Goal: Book appointment/travel/reservation

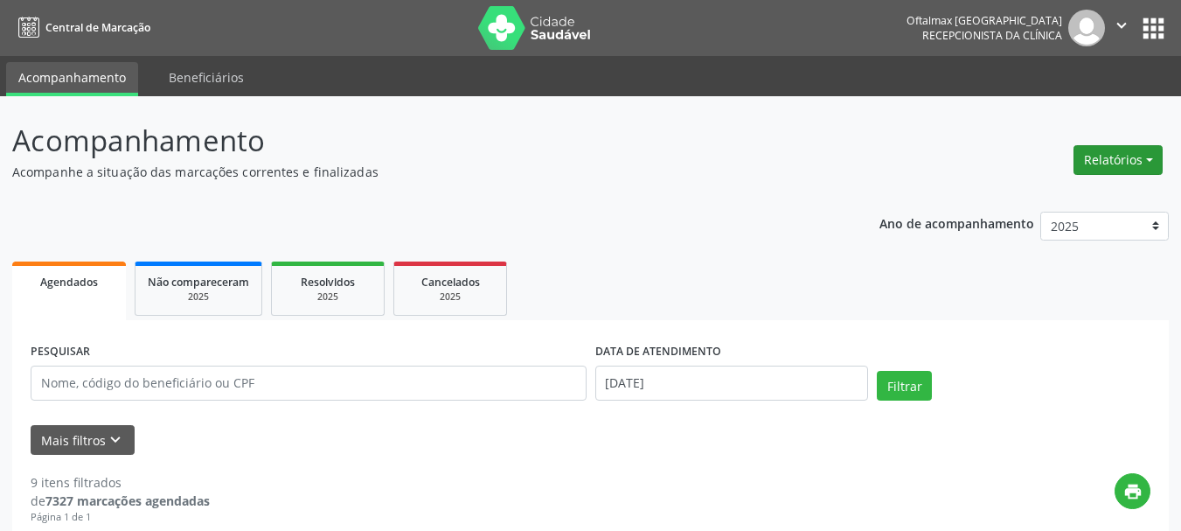
click at [1147, 157] on button "Relatórios" at bounding box center [1118, 160] width 89 height 30
click at [1012, 198] on link "Agendamentos" at bounding box center [1070, 197] width 188 height 24
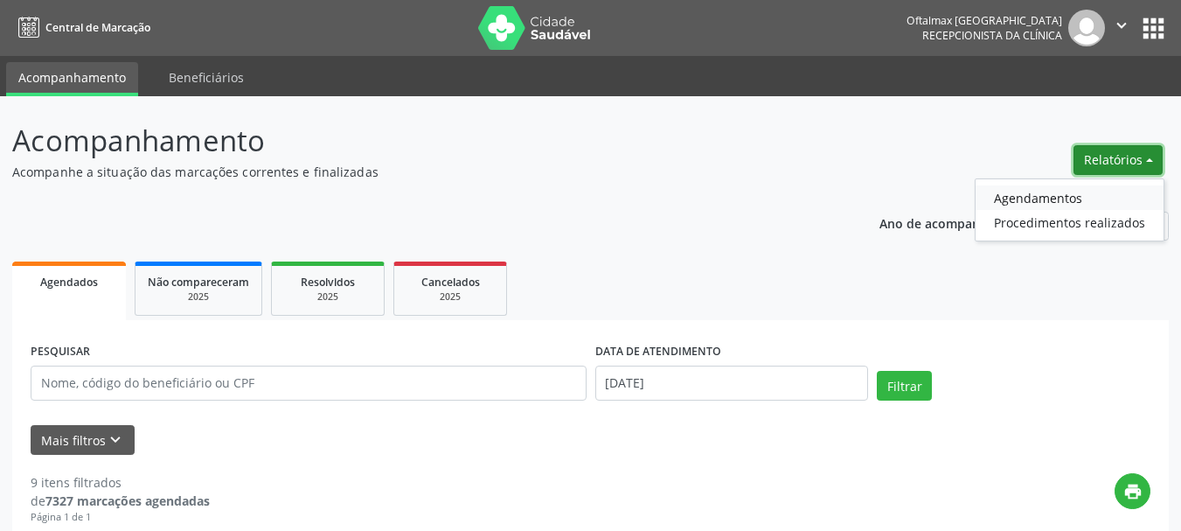
select select "8"
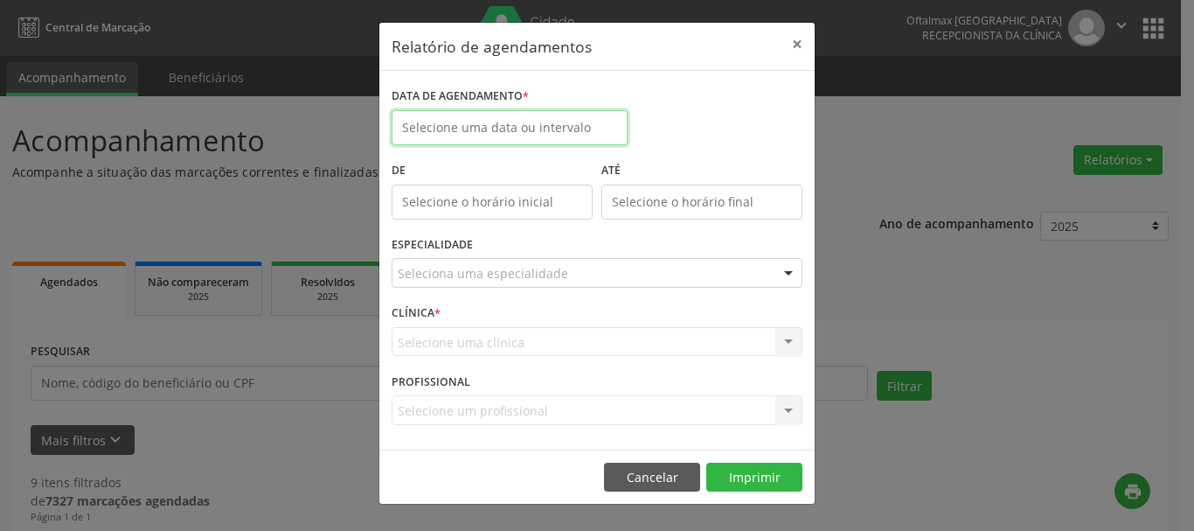
click at [550, 122] on input "text" at bounding box center [510, 127] width 236 height 35
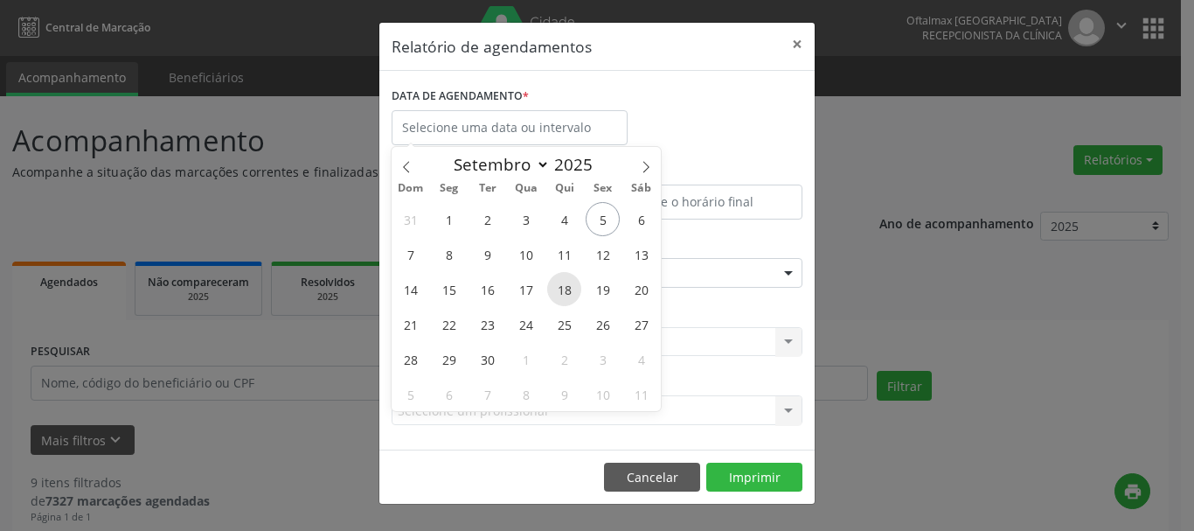
click at [560, 291] on span "18" at bounding box center [564, 289] width 34 height 34
type input "[DATE]"
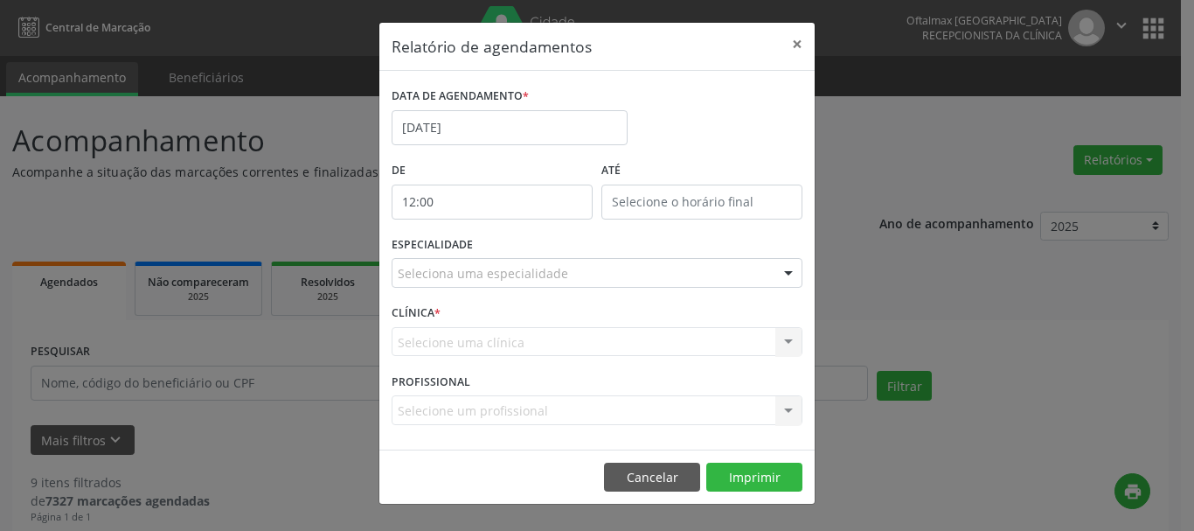
click at [546, 185] on input "12:00" at bounding box center [492, 201] width 201 height 35
click at [527, 230] on span ":" at bounding box center [526, 238] width 5 height 35
click at [527, 242] on span ":" at bounding box center [526, 238] width 5 height 35
click at [512, 236] on span at bounding box center [517, 230] width 12 height 17
type input "13:00"
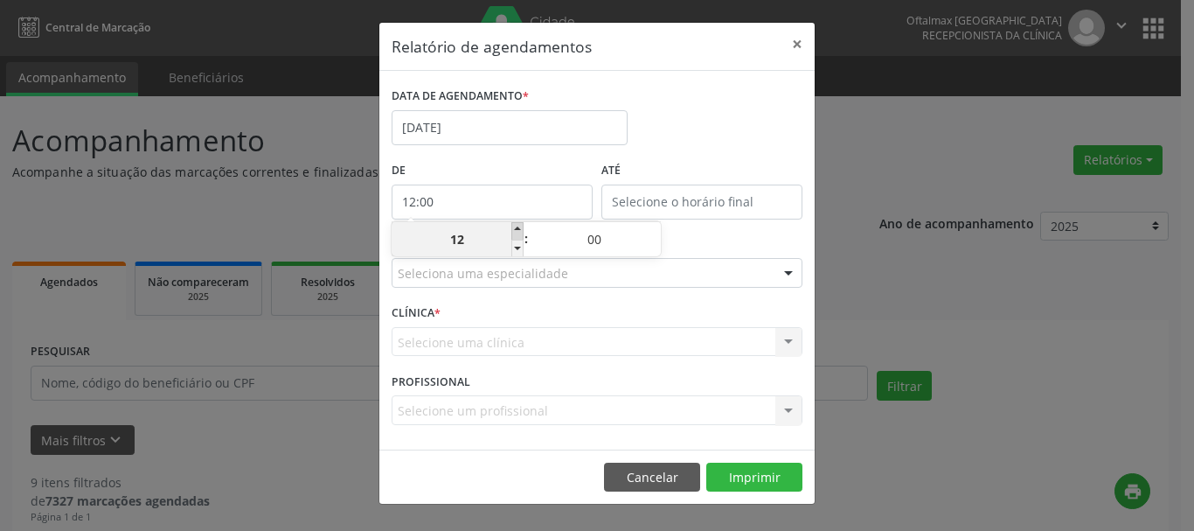
type input "13"
click at [520, 247] on span at bounding box center [517, 248] width 12 height 17
type input "12:00"
type input "12"
click at [520, 247] on span at bounding box center [517, 248] width 12 height 17
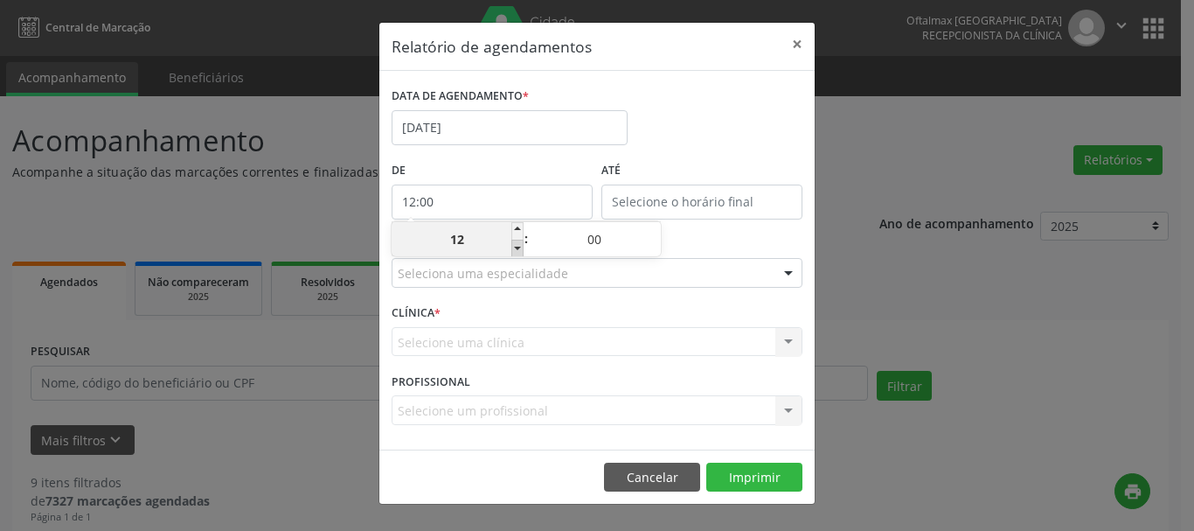
type input "11:00"
type input "11"
click at [520, 247] on span at bounding box center [517, 248] width 12 height 17
type input "10:00"
type input "10"
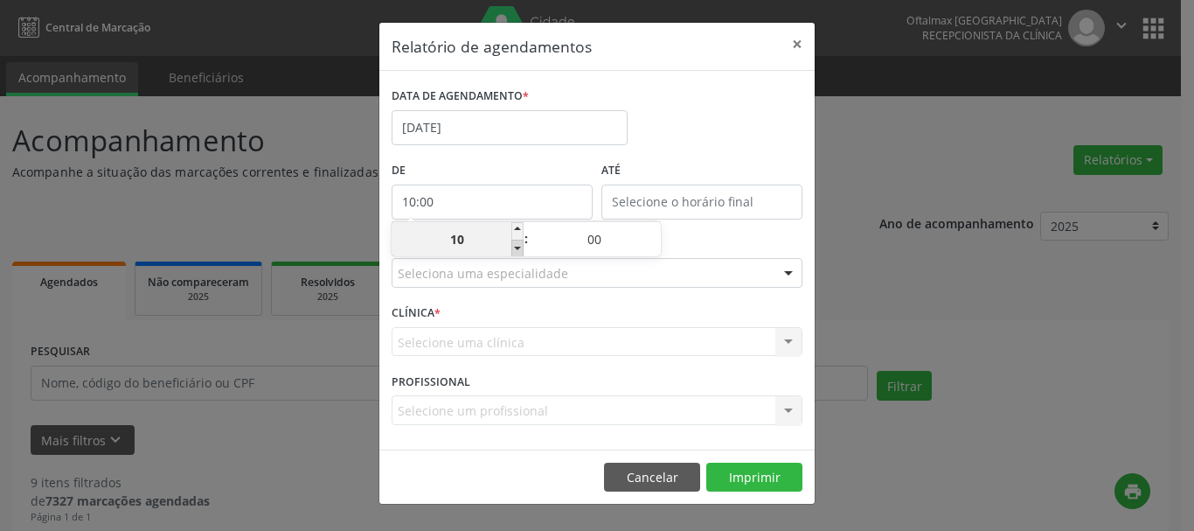
click at [520, 247] on span at bounding box center [517, 248] width 12 height 17
type input "09:00"
type input "09"
click at [520, 247] on span at bounding box center [517, 248] width 12 height 17
type input "08:00"
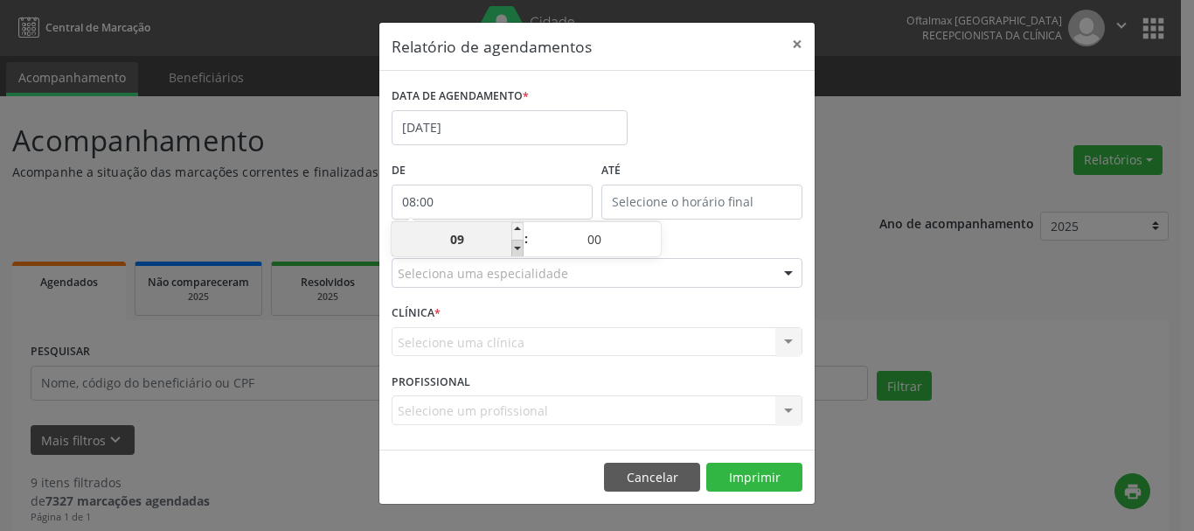
type input "08"
click at [520, 247] on span at bounding box center [517, 248] width 12 height 17
type input "07:00"
type input "07"
click at [520, 247] on span at bounding box center [517, 248] width 12 height 17
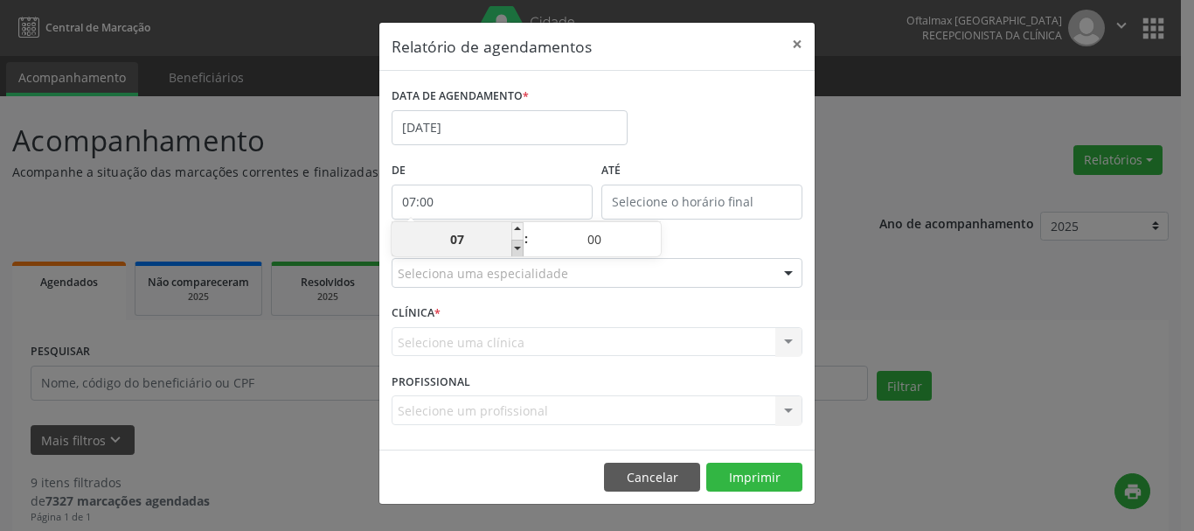
type input "06:00"
type input "06"
click at [520, 247] on span at bounding box center [517, 248] width 12 height 17
type input "05:00"
type input "05"
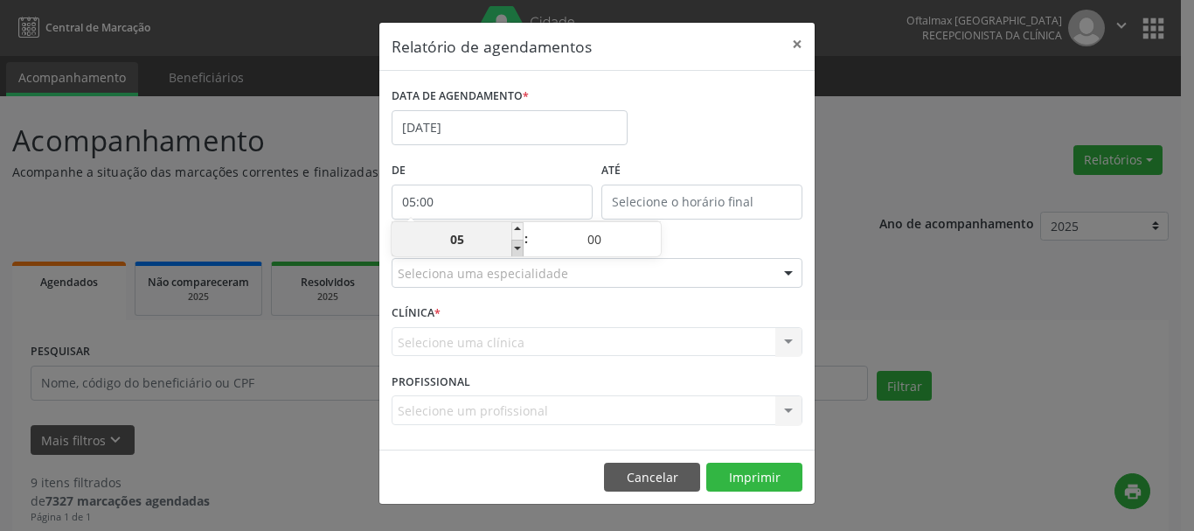
click at [520, 247] on span at bounding box center [517, 248] width 12 height 17
type input "04:00"
type input "04"
click at [520, 247] on span at bounding box center [517, 248] width 12 height 17
type input "03:00"
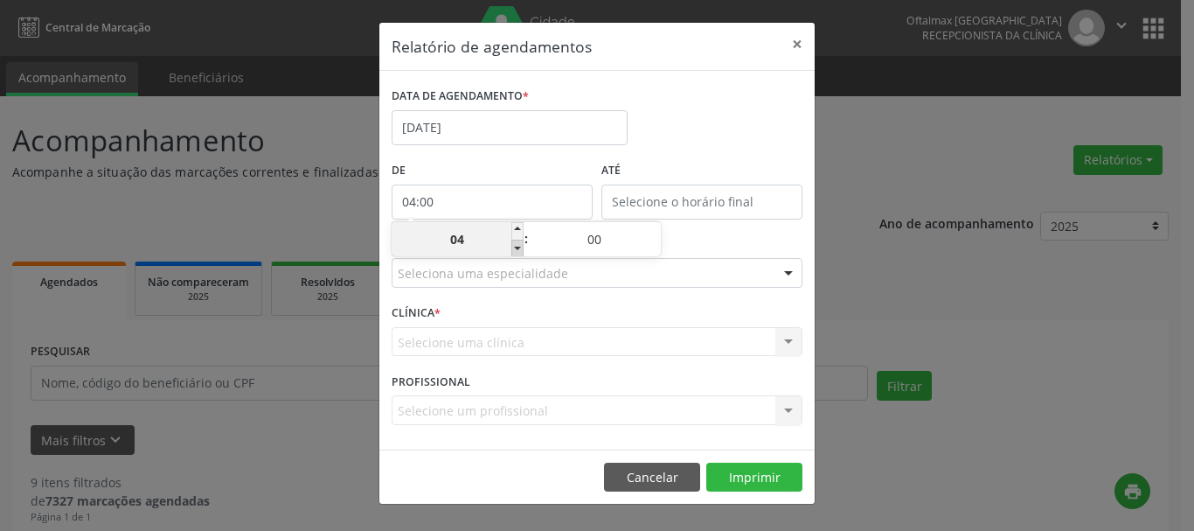
type input "03"
click at [520, 247] on span at bounding box center [517, 248] width 12 height 17
type input "02:00"
type input "02"
click at [520, 247] on span at bounding box center [517, 248] width 12 height 17
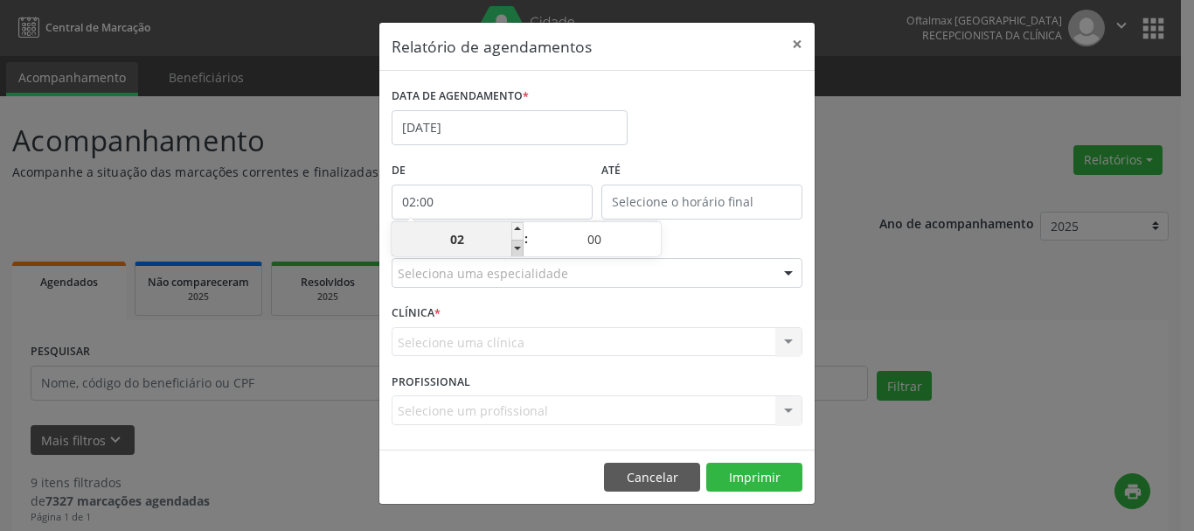
type input "01:00"
type input "01"
click at [637, 329] on div "Selecione uma clínica Nenhum resultado encontrado para: " " Não há nenhuma opçã…" at bounding box center [597, 342] width 411 height 30
click at [653, 191] on input "text" at bounding box center [702, 201] width 201 height 35
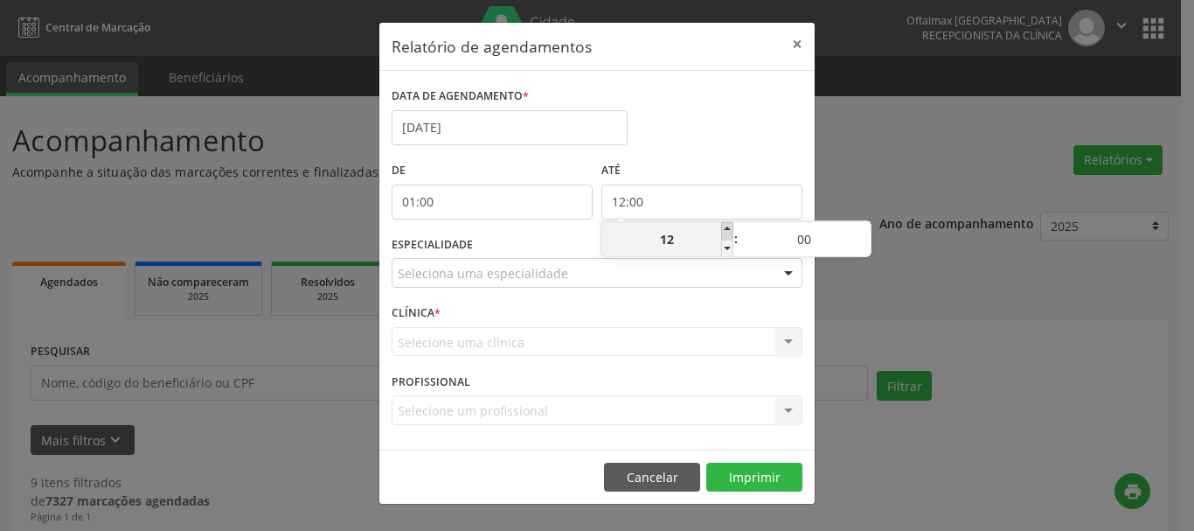
click at [727, 226] on span at bounding box center [727, 230] width 12 height 17
type input "13:00"
type input "13"
click at [727, 226] on span at bounding box center [727, 230] width 12 height 17
type input "14:00"
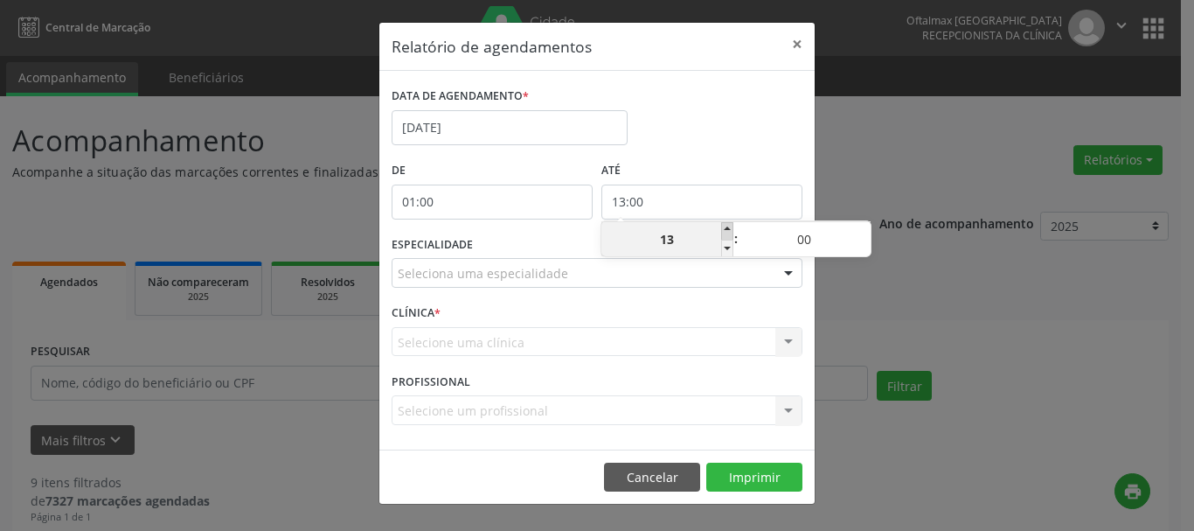
type input "14"
click at [727, 226] on span at bounding box center [727, 230] width 12 height 17
type input "15:00"
type input "15"
click at [727, 226] on span at bounding box center [727, 230] width 12 height 17
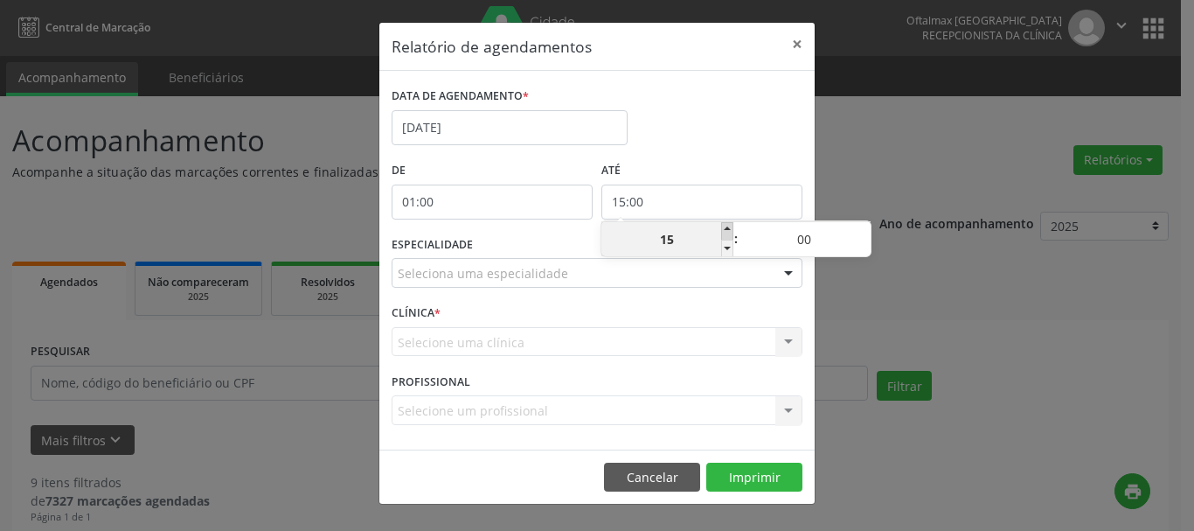
type input "16:00"
type input "16"
click at [727, 226] on span at bounding box center [727, 230] width 12 height 17
type input "17:00"
type input "17"
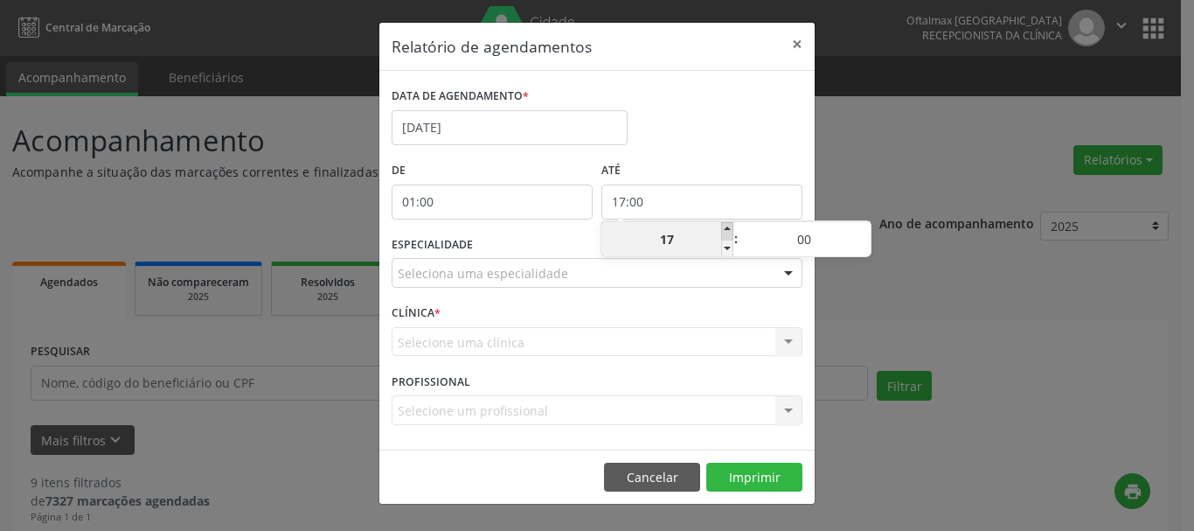
click at [727, 226] on span at bounding box center [727, 230] width 12 height 17
type input "18:00"
type input "18"
click at [727, 226] on span at bounding box center [727, 230] width 12 height 17
type input "19:00"
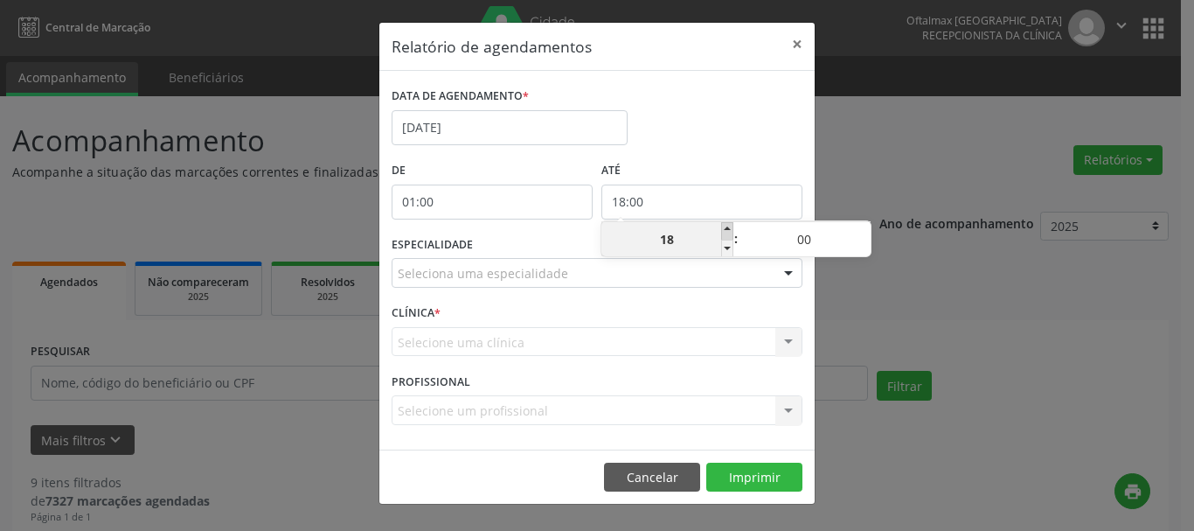
type input "19"
click at [727, 226] on span at bounding box center [727, 230] width 12 height 17
type input "20:00"
type input "20"
click at [727, 226] on span at bounding box center [727, 230] width 12 height 17
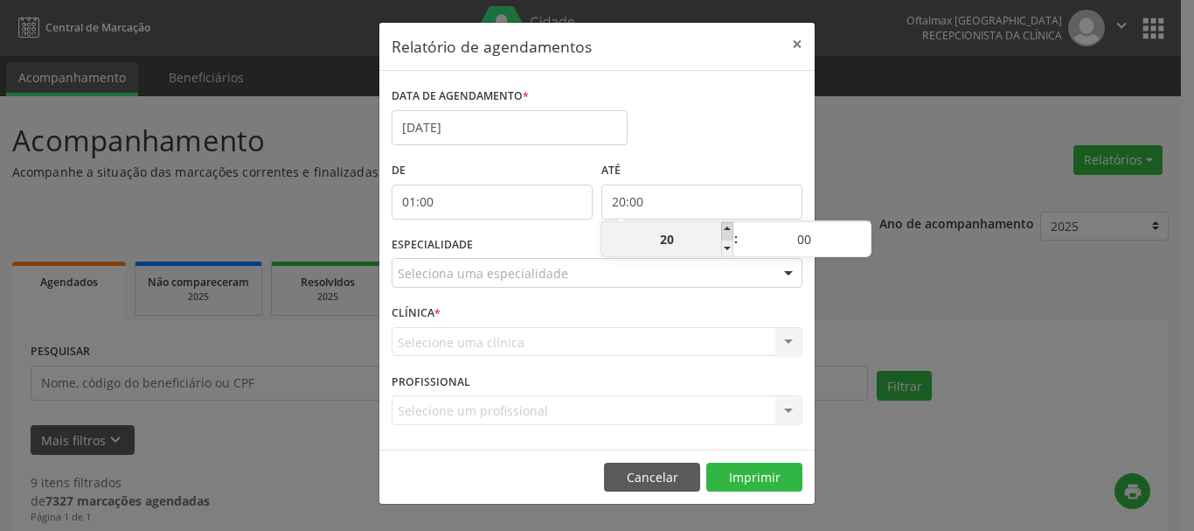
type input "21:00"
type input "21"
click at [727, 226] on span at bounding box center [727, 230] width 12 height 17
type input "22:00"
type input "22"
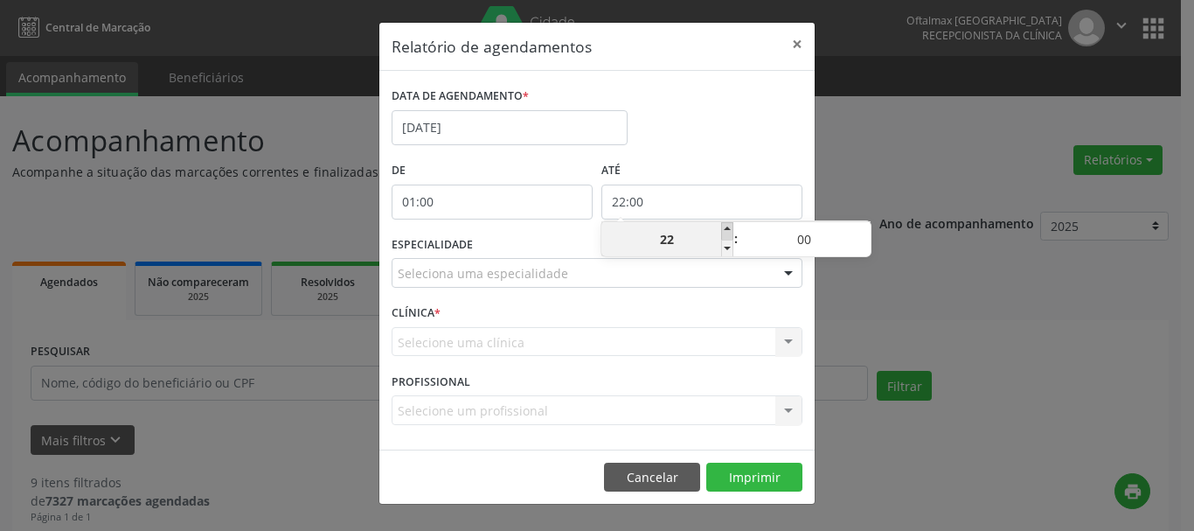
click at [727, 226] on span at bounding box center [727, 230] width 12 height 17
type input "23:00"
type input "23"
click at [543, 232] on div "ESPECIALIDADE Seleciona uma especialidade Todas as especialidades Alergologia A…" at bounding box center [597, 266] width 420 height 68
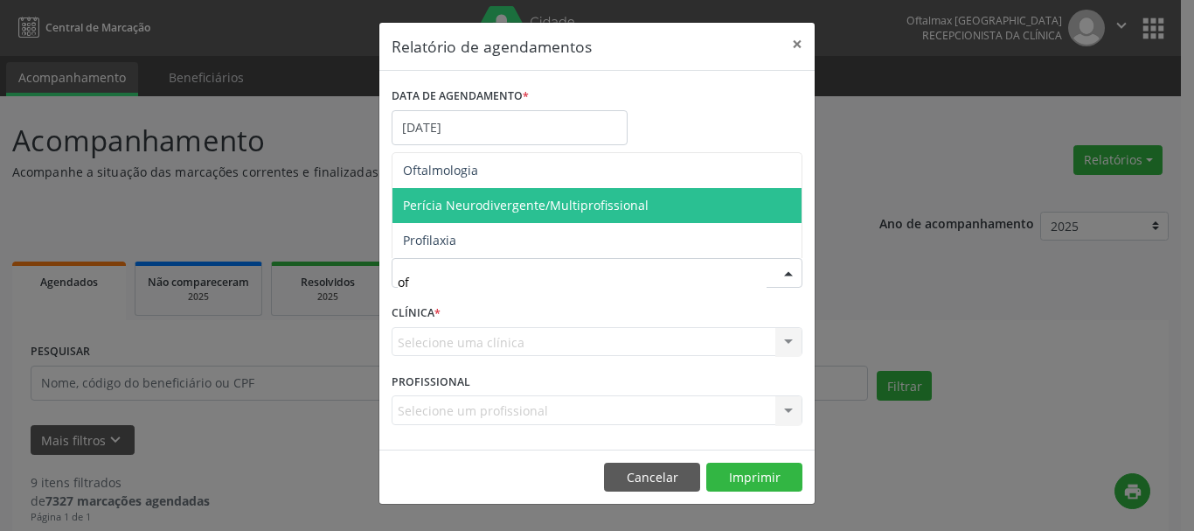
type input "o"
type input "oft"
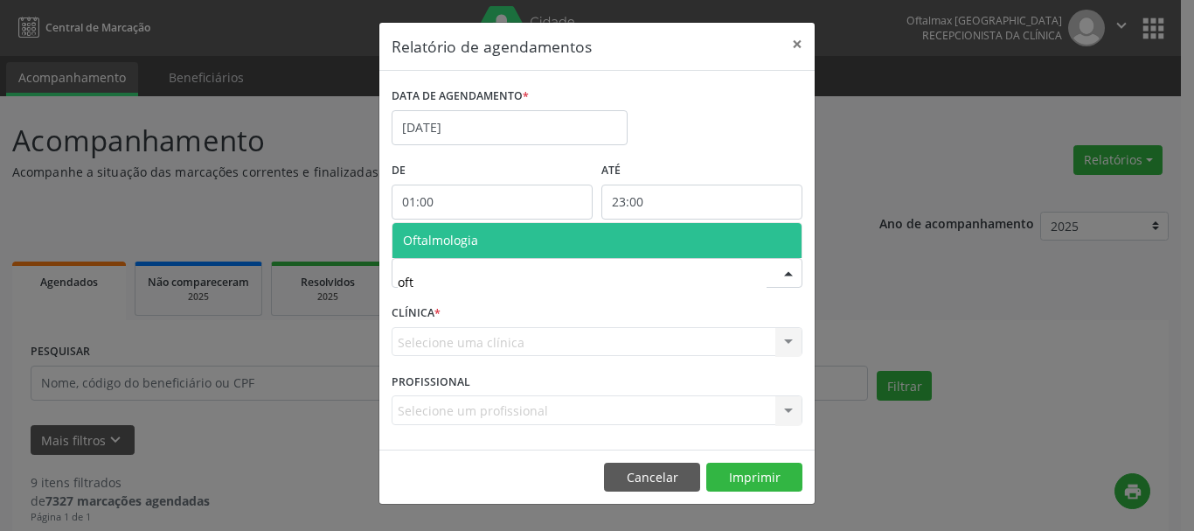
click at [489, 230] on span "Oftalmologia" at bounding box center [597, 240] width 409 height 35
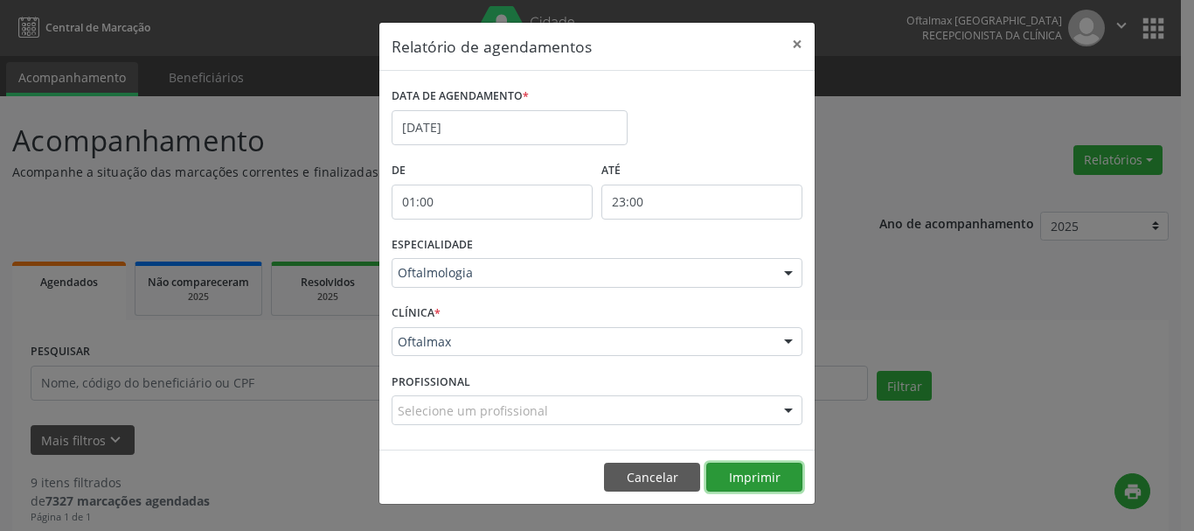
click at [747, 484] on button "Imprimir" at bounding box center [754, 478] width 96 height 30
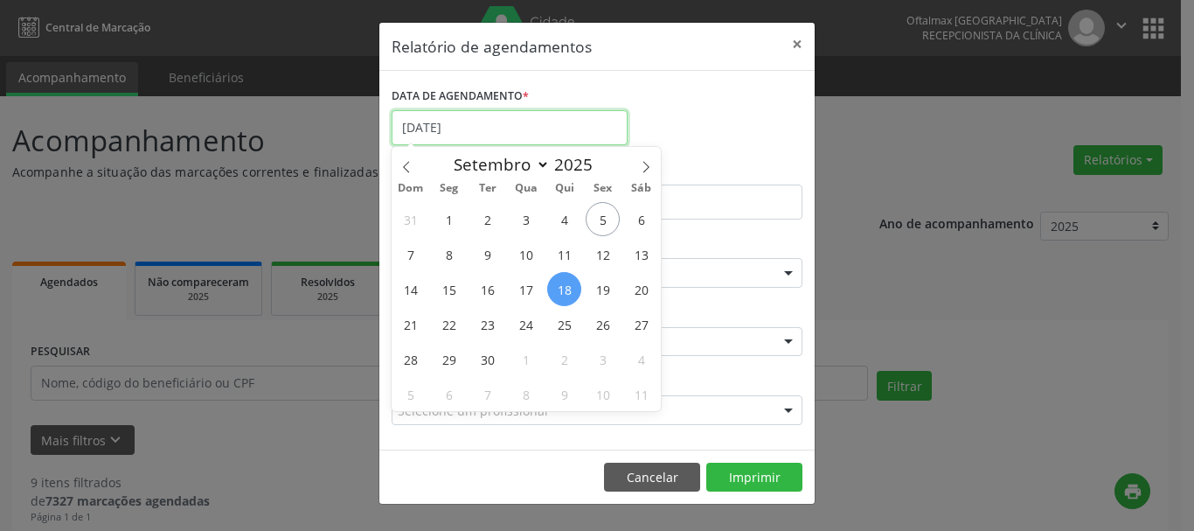
click at [484, 131] on input "[DATE]" at bounding box center [510, 127] width 236 height 35
click at [602, 290] on span "19" at bounding box center [603, 289] width 34 height 34
type input "[DATE]"
click at [602, 289] on span "19" at bounding box center [603, 289] width 34 height 34
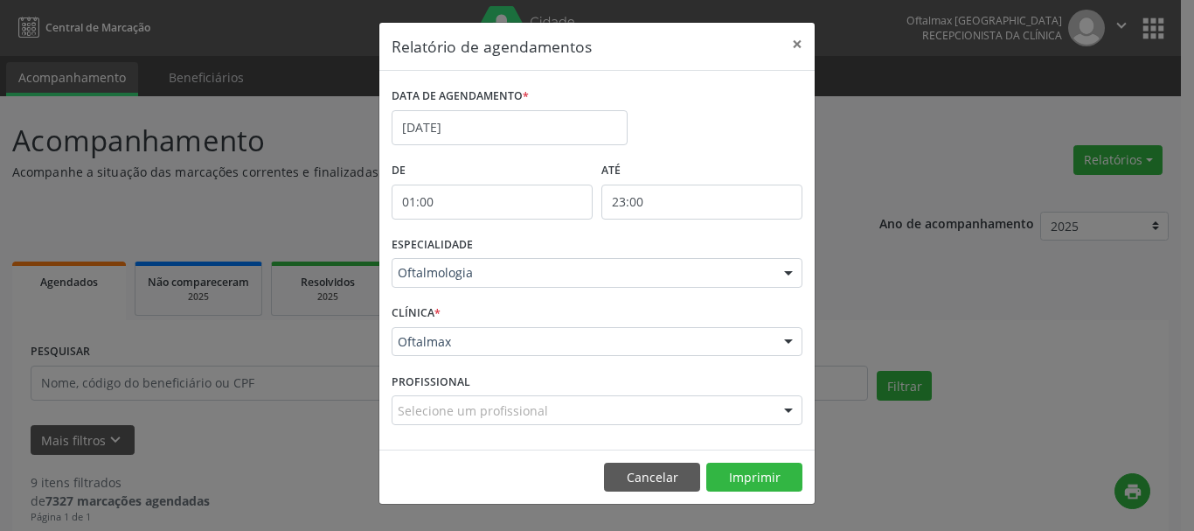
click at [602, 289] on div "ESPECIALIDADE Oftalmologia Todas as especialidades Alergologia Angiologia Arrit…" at bounding box center [597, 266] width 420 height 68
click at [755, 470] on button "Imprimir" at bounding box center [754, 478] width 96 height 30
click at [500, 127] on input "[DATE]" at bounding box center [510, 127] width 236 height 35
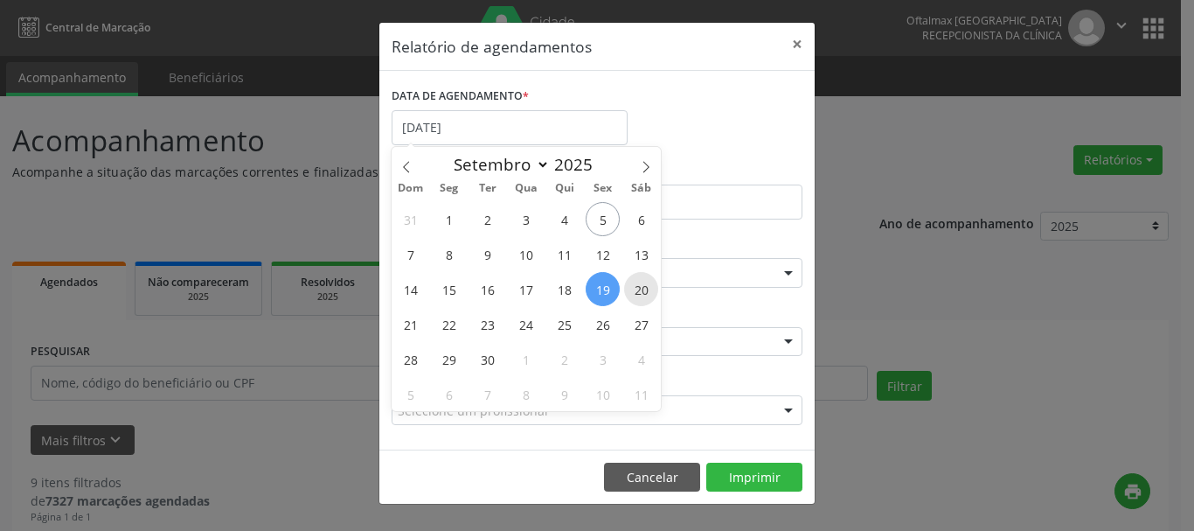
click at [638, 289] on span "20" at bounding box center [641, 289] width 34 height 34
type input "[DATE]"
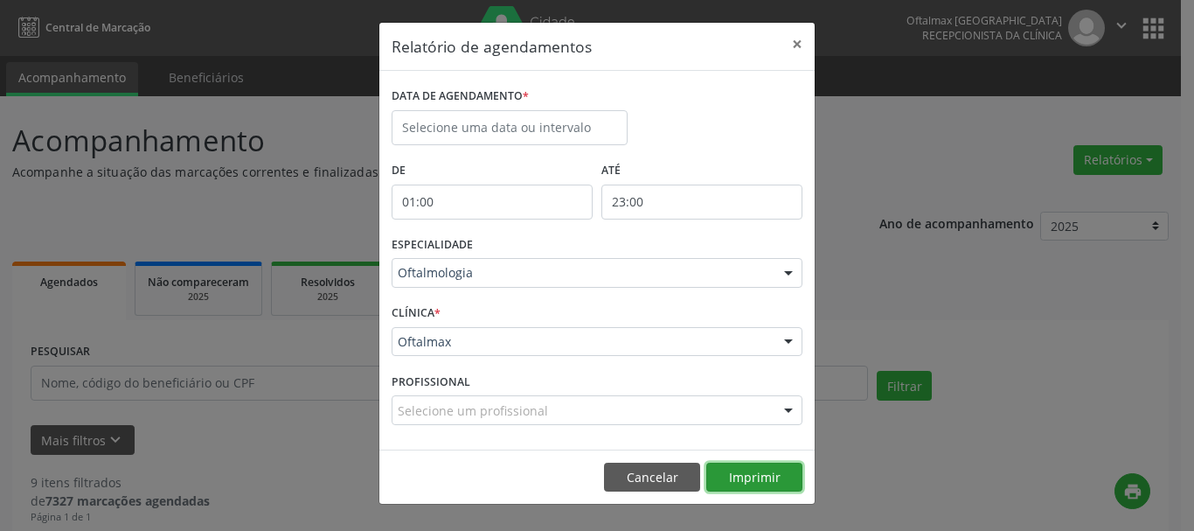
click at [747, 482] on button "Imprimir" at bounding box center [754, 478] width 96 height 30
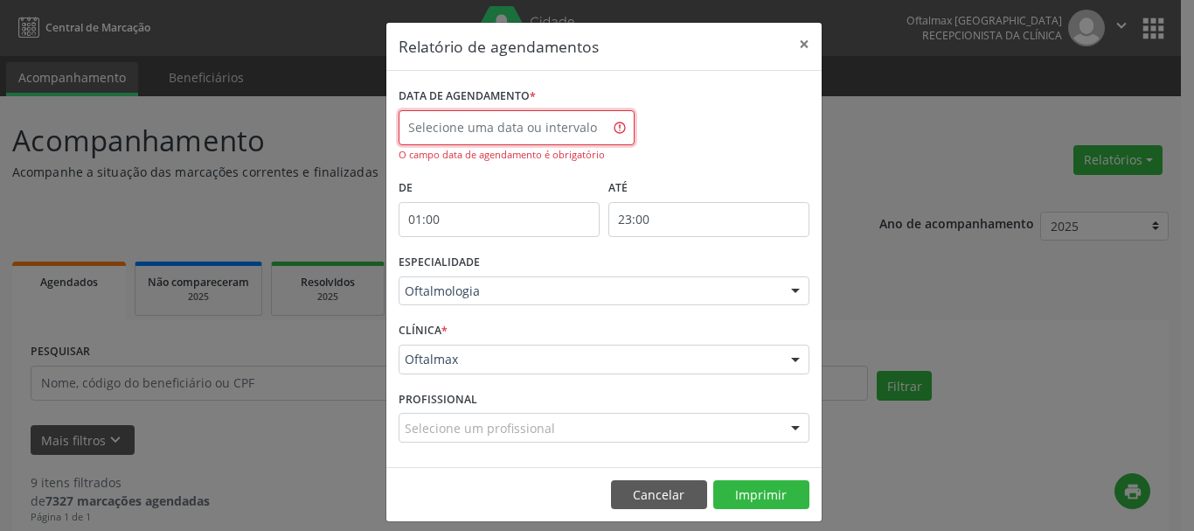
click at [532, 129] on input "text" at bounding box center [517, 127] width 236 height 35
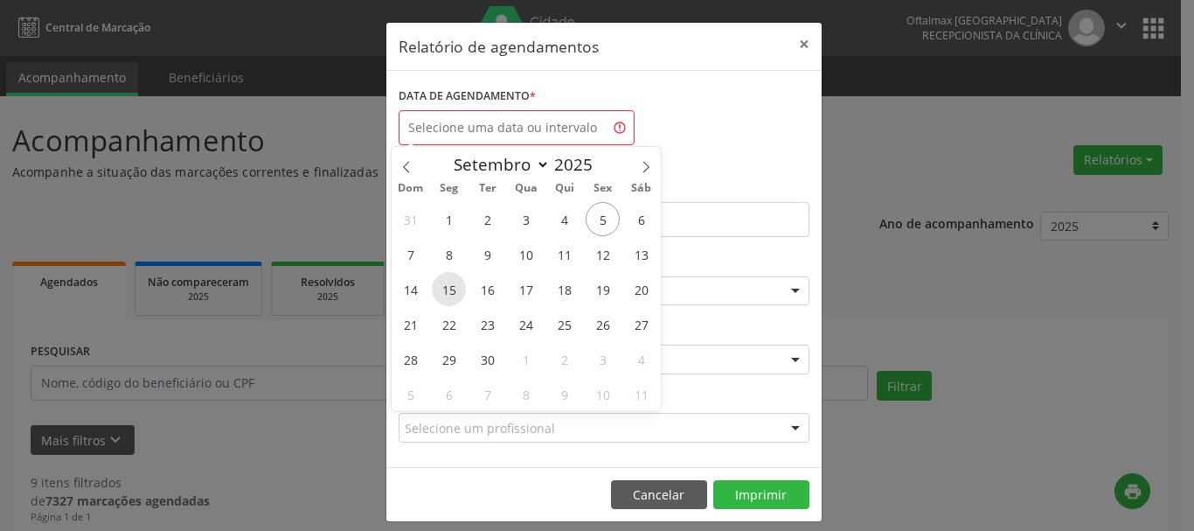
click at [449, 295] on span "15" at bounding box center [449, 289] width 34 height 34
type input "[DATE]"
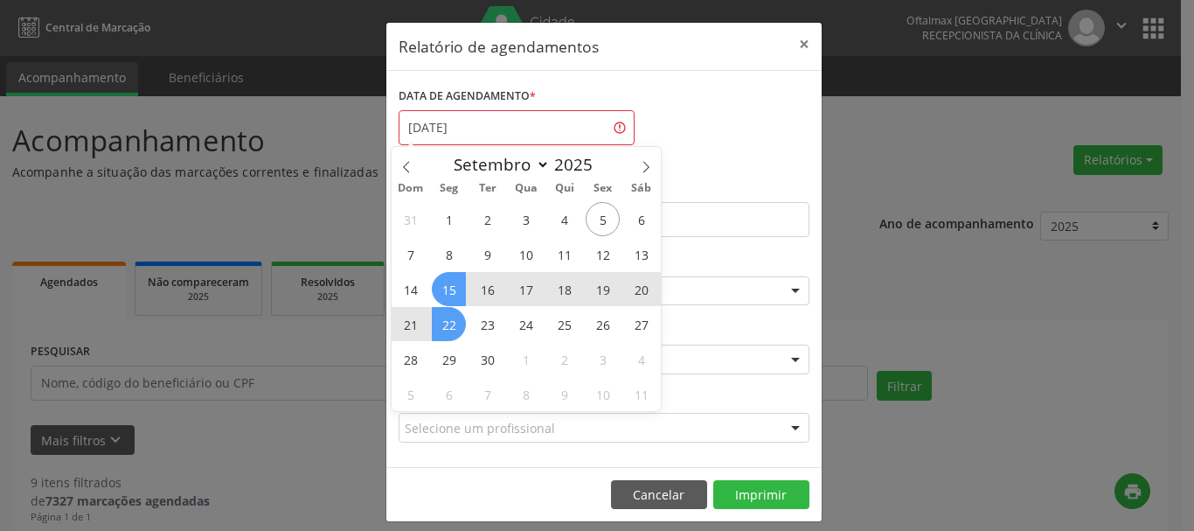
click at [451, 318] on span "22" at bounding box center [449, 324] width 34 height 34
click at [451, 318] on div "CLÍNICA * Oftalmax Oftalmax Nenhum resultado encontrado para: " " Não há nenhum…" at bounding box center [604, 351] width 420 height 68
click at [582, 134] on input "[DATE] até [DATE]" at bounding box center [517, 127] width 236 height 35
click at [445, 326] on span "22" at bounding box center [449, 324] width 34 height 34
type input "[DATE]"
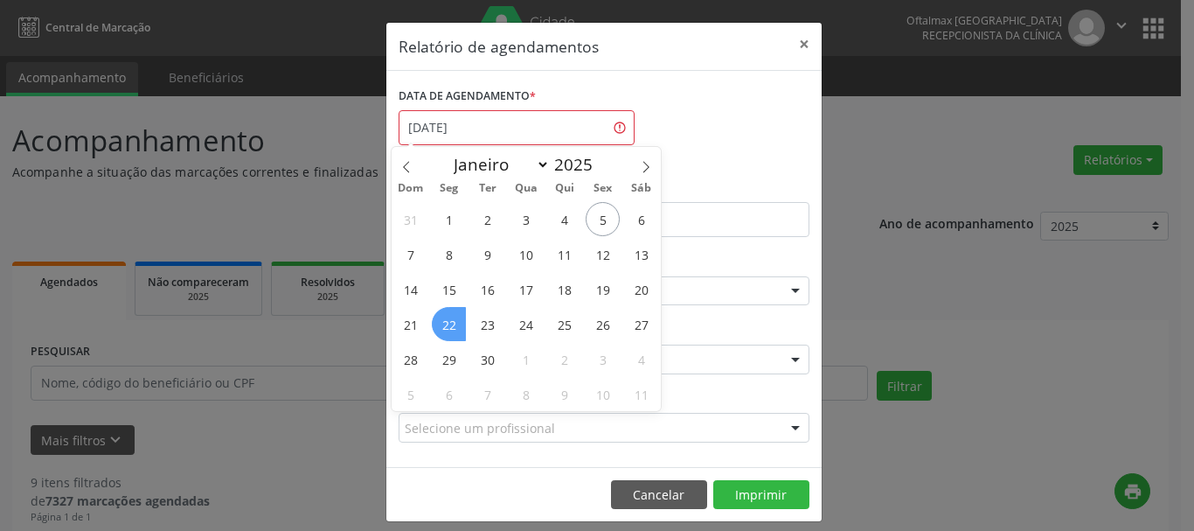
click at [445, 326] on span "22" at bounding box center [449, 324] width 34 height 34
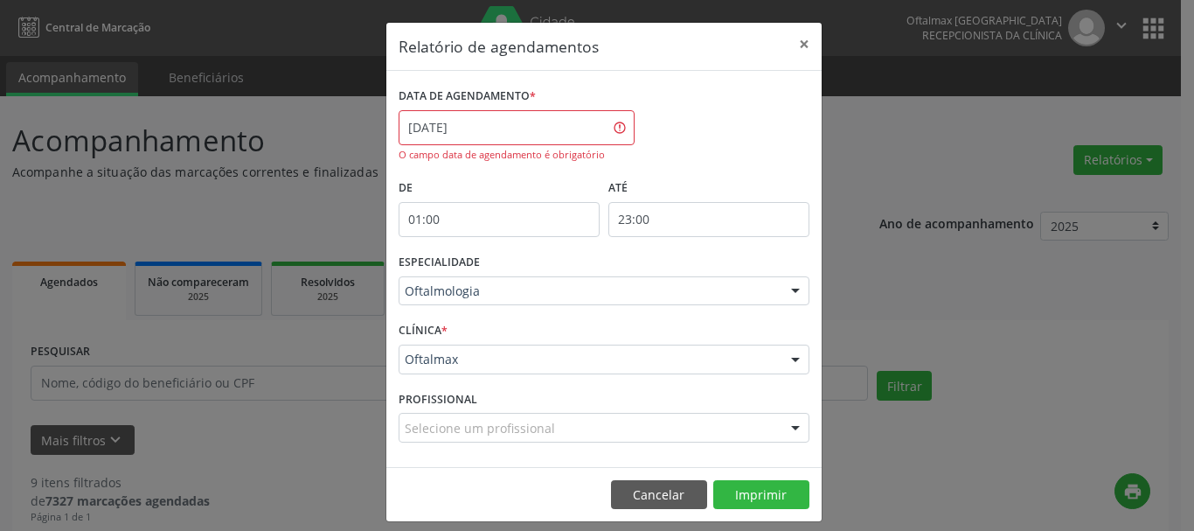
click at [649, 154] on div "DATA DE AGENDAMENTO * [DATE] O campo data de agendamento é obrigatório" at bounding box center [604, 129] width 420 height 92
click at [742, 491] on button "Imprimir" at bounding box center [761, 495] width 96 height 30
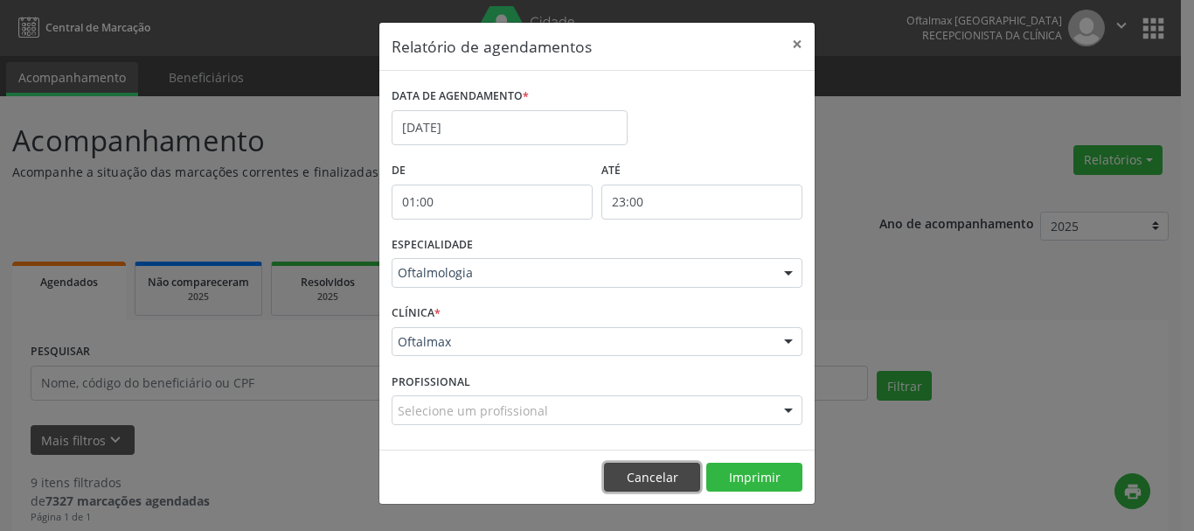
click at [654, 478] on button "Cancelar" at bounding box center [652, 478] width 96 height 30
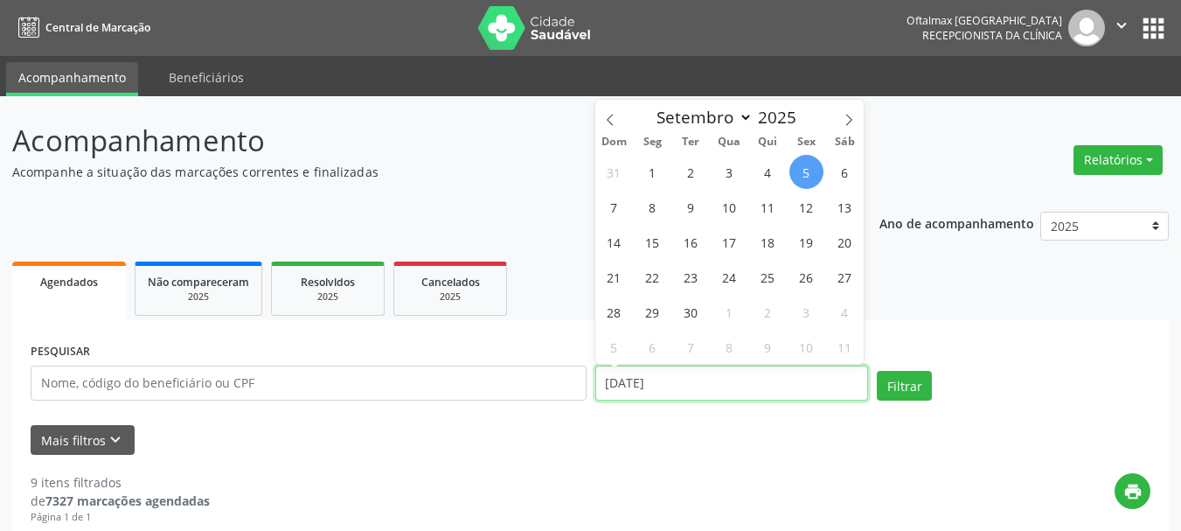
click at [696, 384] on input "[DATE]" at bounding box center [732, 382] width 274 height 35
click at [684, 205] on span "9" at bounding box center [691, 207] width 34 height 34
type input "[DATE]"
click at [687, 205] on span "9" at bounding box center [691, 207] width 34 height 34
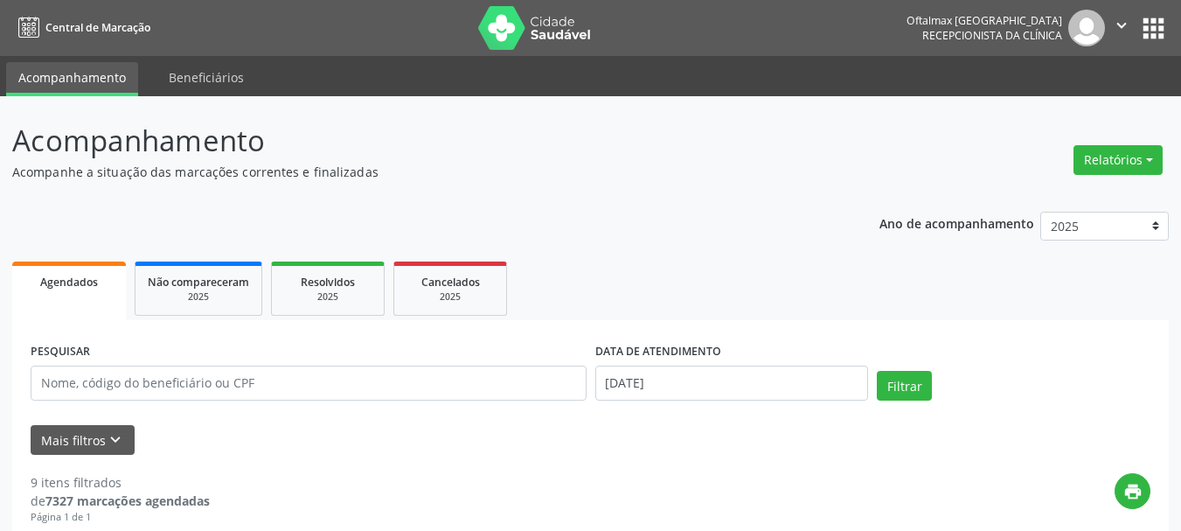
click at [901, 390] on button "Filtrar" at bounding box center [904, 386] width 55 height 30
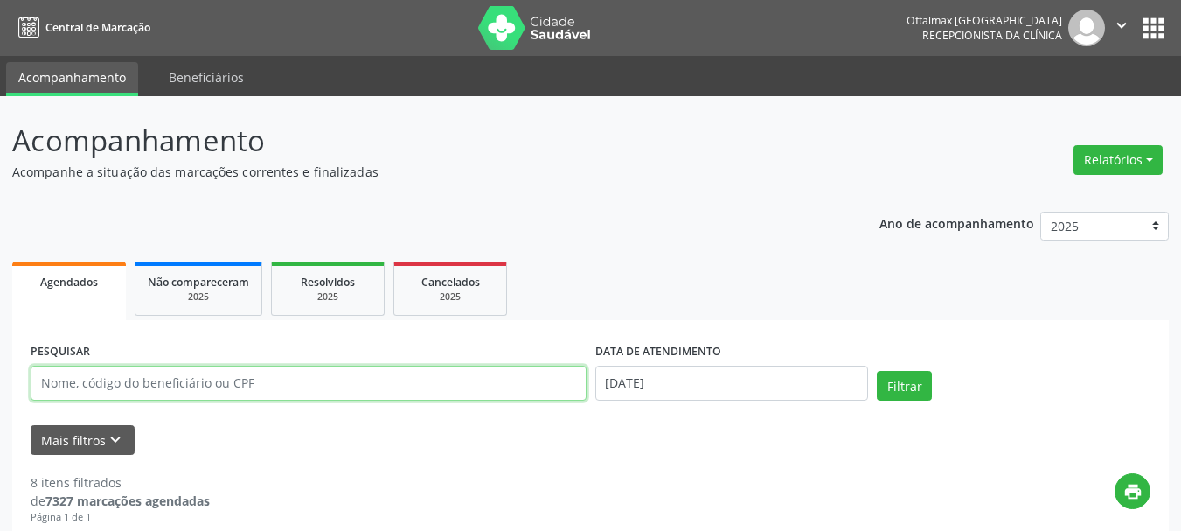
click at [195, 384] on input "text" at bounding box center [309, 382] width 556 height 35
paste input "ADEILDO [PERSON_NAME]"
type input "ADEILDO [PERSON_NAME]"
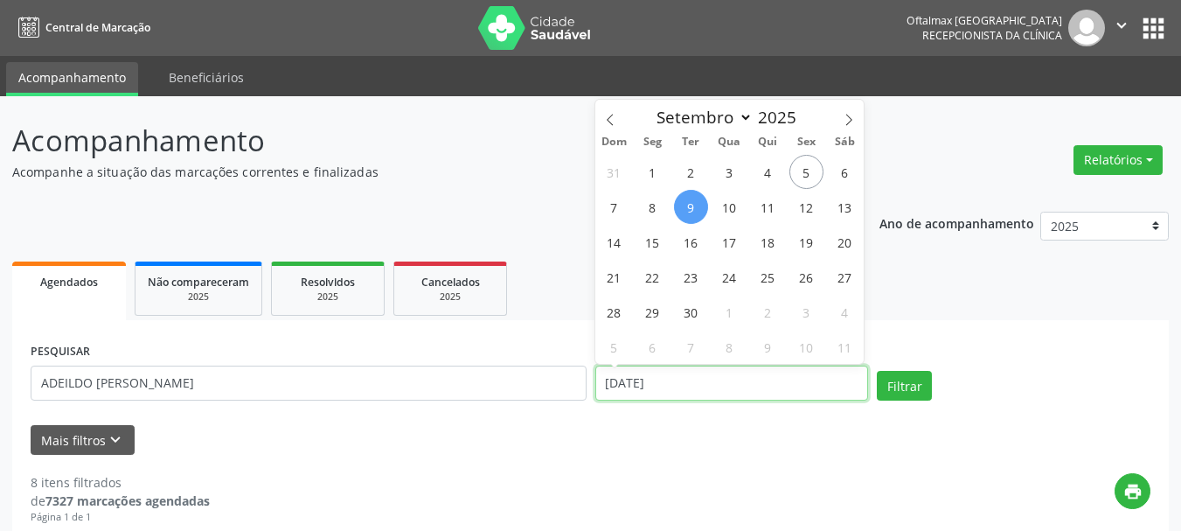
click at [744, 388] on input "[DATE]" at bounding box center [732, 382] width 274 height 35
click at [743, 387] on input "[DATE]" at bounding box center [732, 382] width 274 height 35
click at [655, 176] on span "1" at bounding box center [653, 172] width 34 height 34
type input "[DATE]"
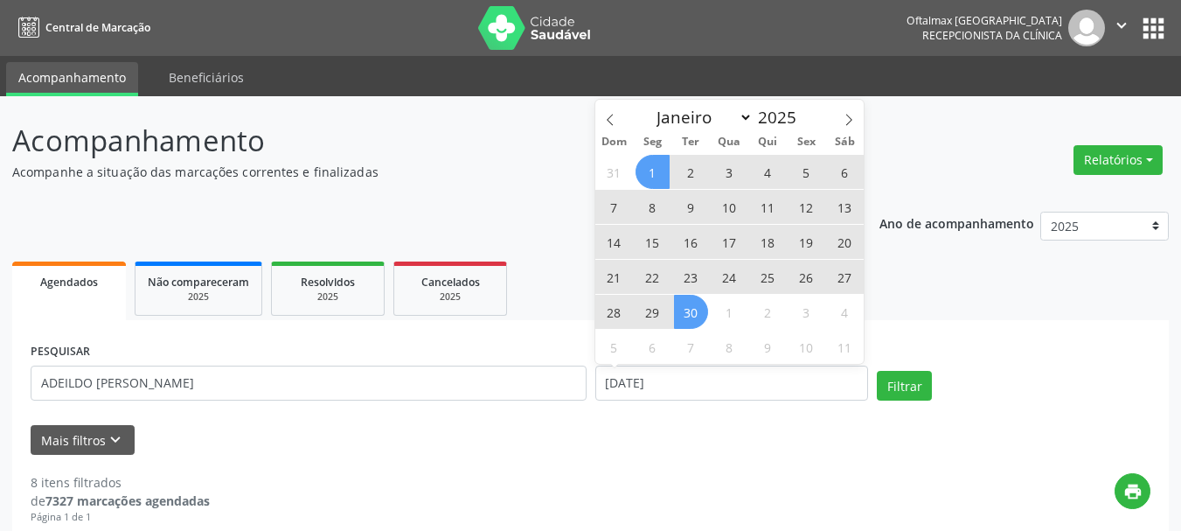
click at [691, 312] on span "30" at bounding box center [691, 312] width 34 height 34
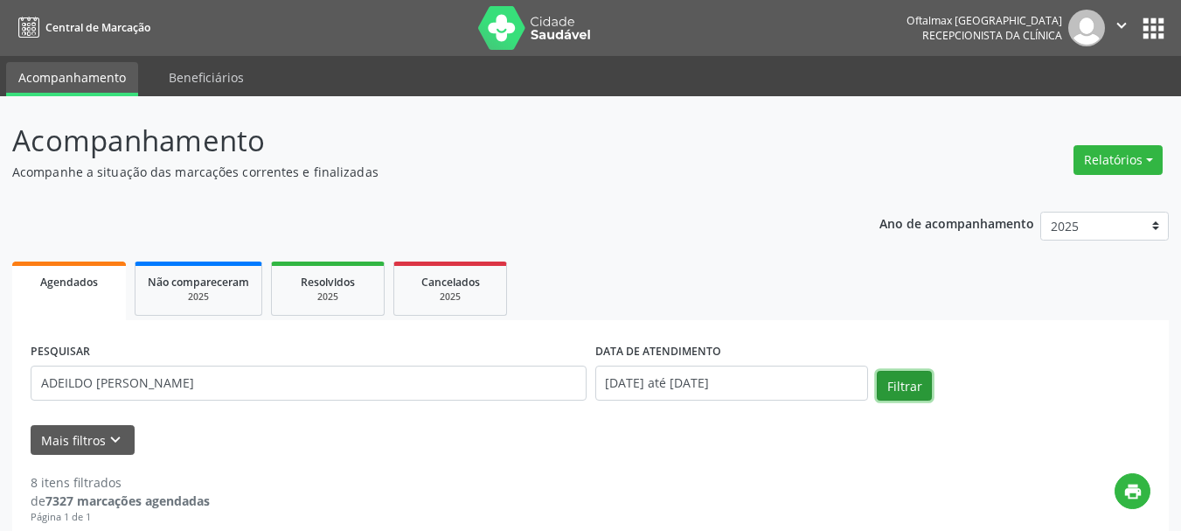
click at [902, 386] on button "Filtrar" at bounding box center [904, 386] width 55 height 30
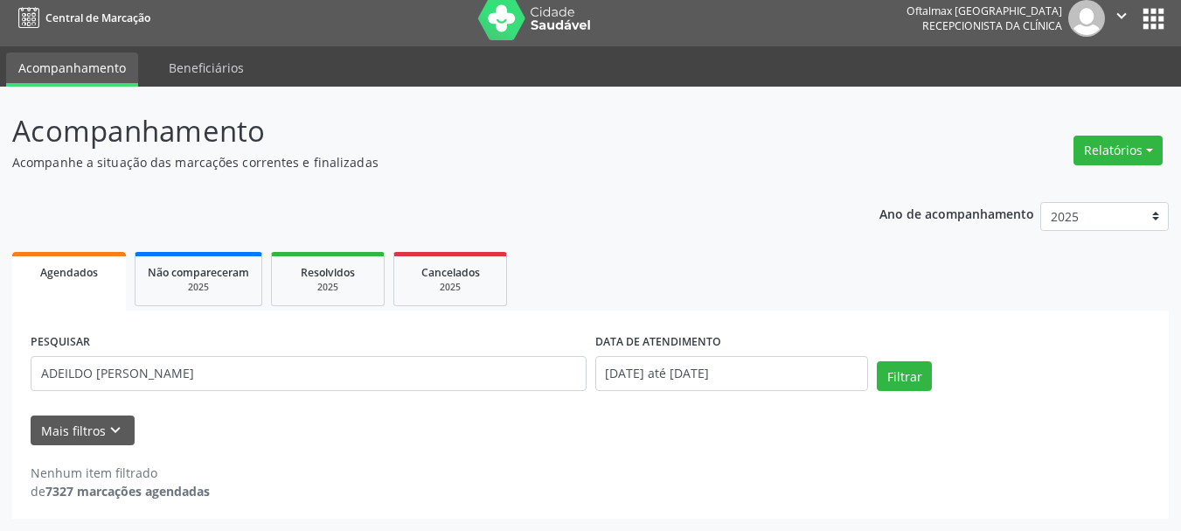
scroll to position [10, 0]
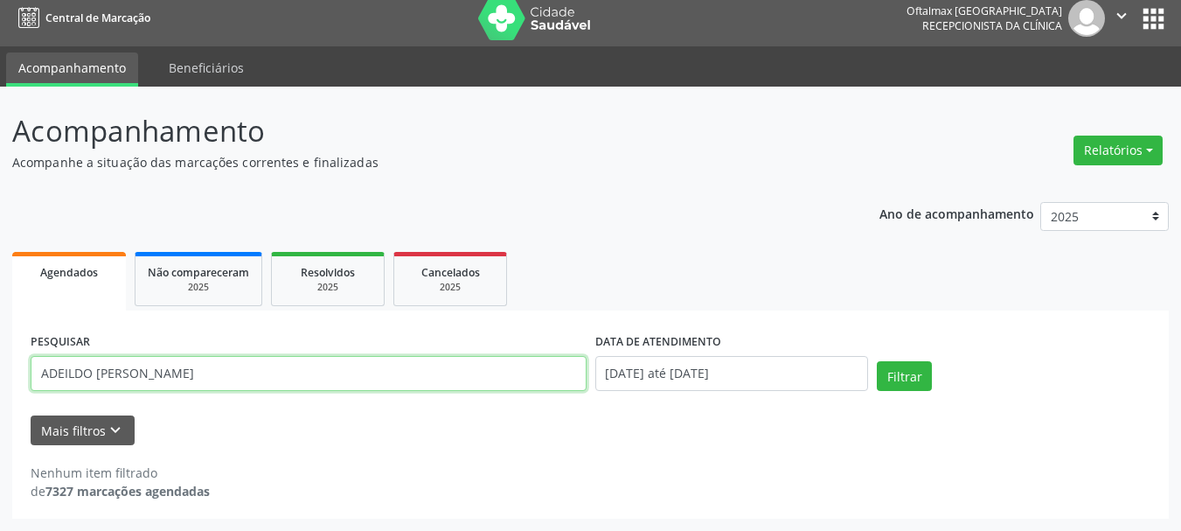
click at [337, 384] on input "ADEILDO [PERSON_NAME]" at bounding box center [309, 373] width 556 height 35
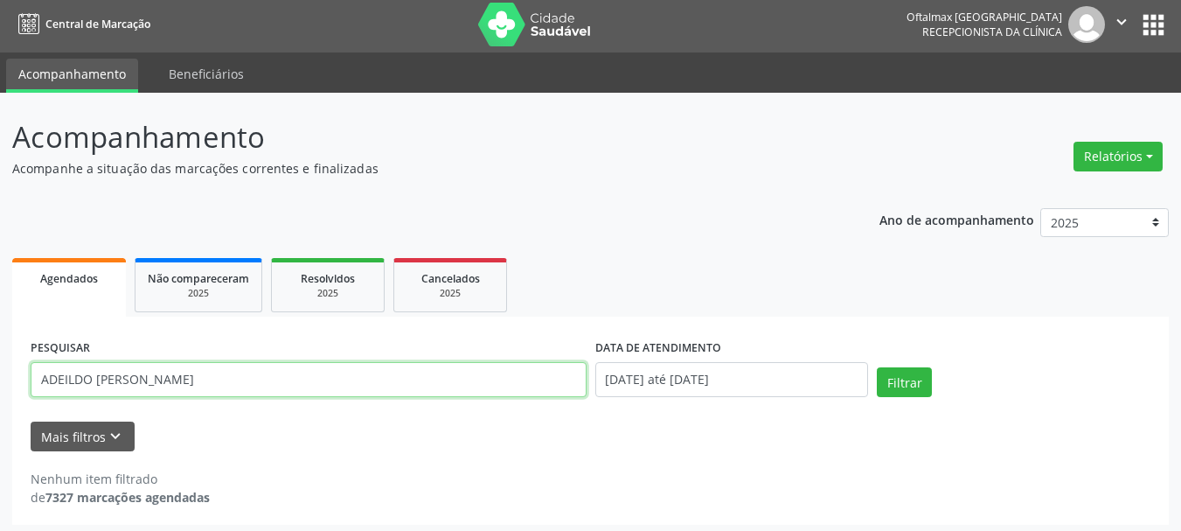
scroll to position [0, 0]
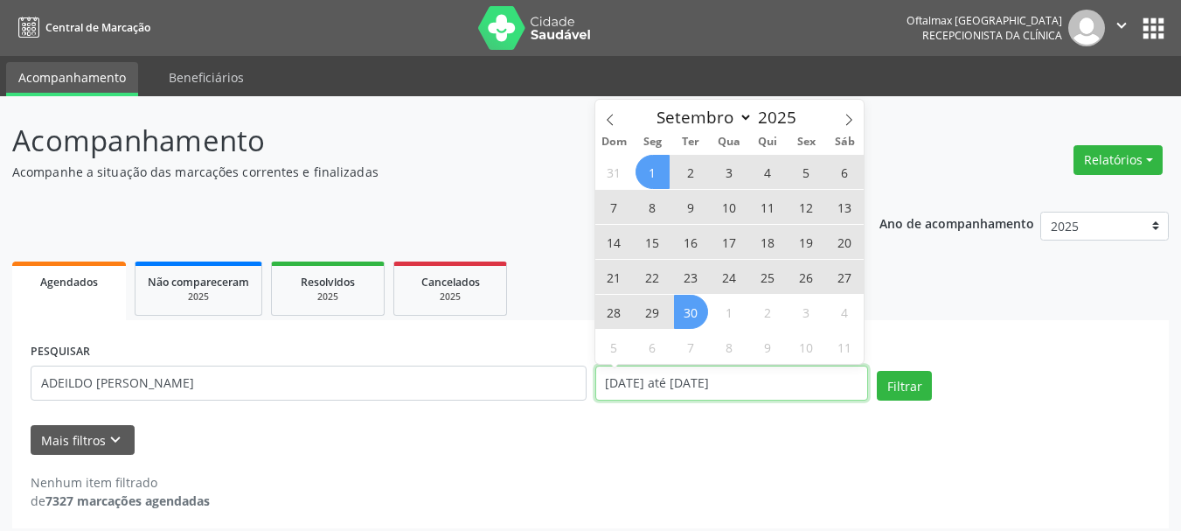
click at [798, 389] on input "[DATE] até [DATE]" at bounding box center [732, 382] width 274 height 35
click at [618, 119] on span at bounding box center [610, 115] width 30 height 30
select select "7"
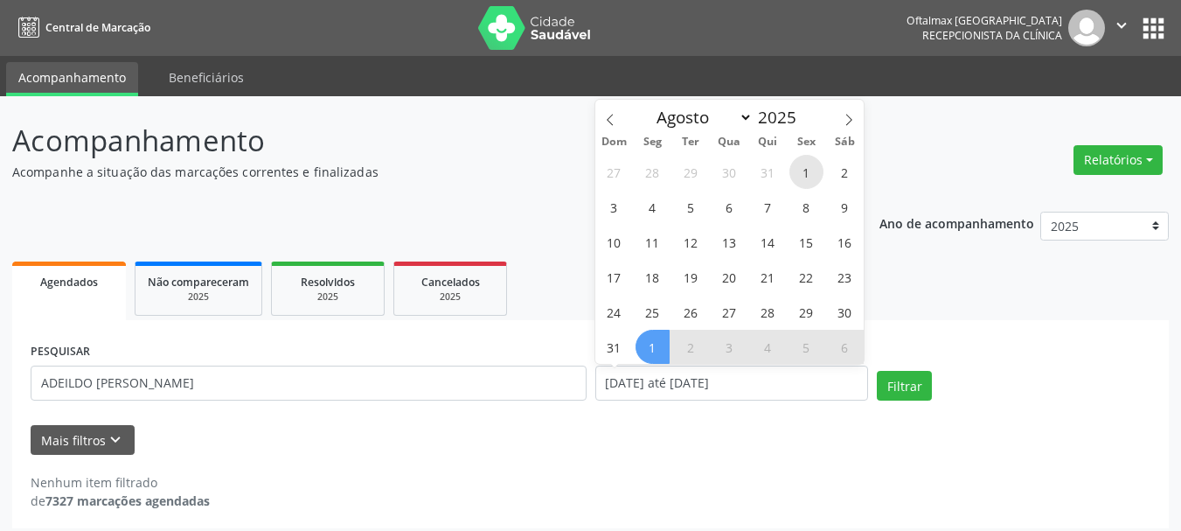
click at [809, 173] on span "1" at bounding box center [807, 172] width 34 height 34
type input "[DATE]"
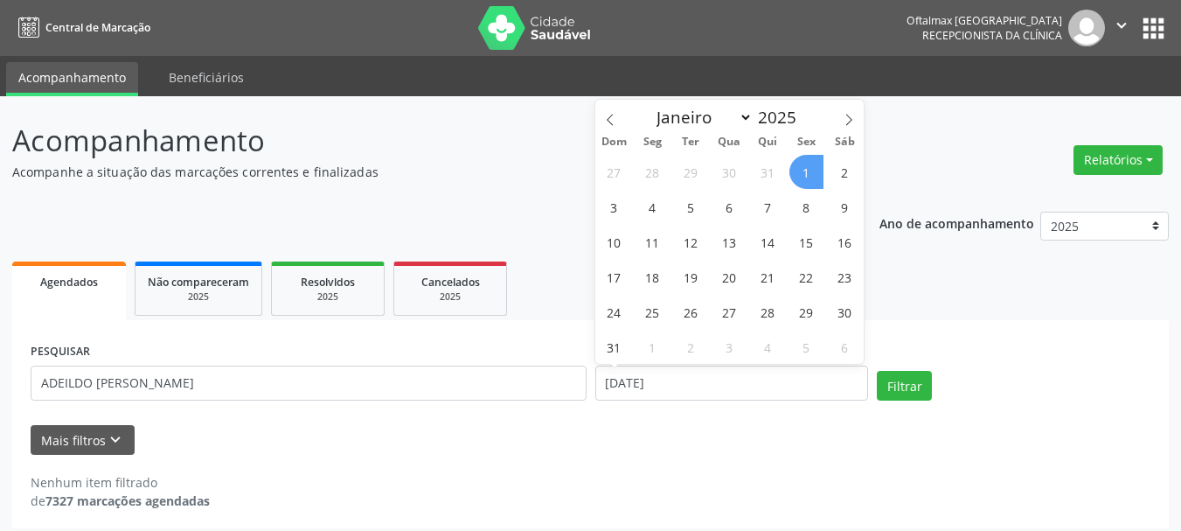
click at [802, 173] on span "1" at bounding box center [807, 172] width 34 height 34
select select "7"
click at [721, 382] on input "[DATE]" at bounding box center [732, 382] width 274 height 35
click at [802, 177] on span "1" at bounding box center [807, 172] width 34 height 34
type input "[DATE]"
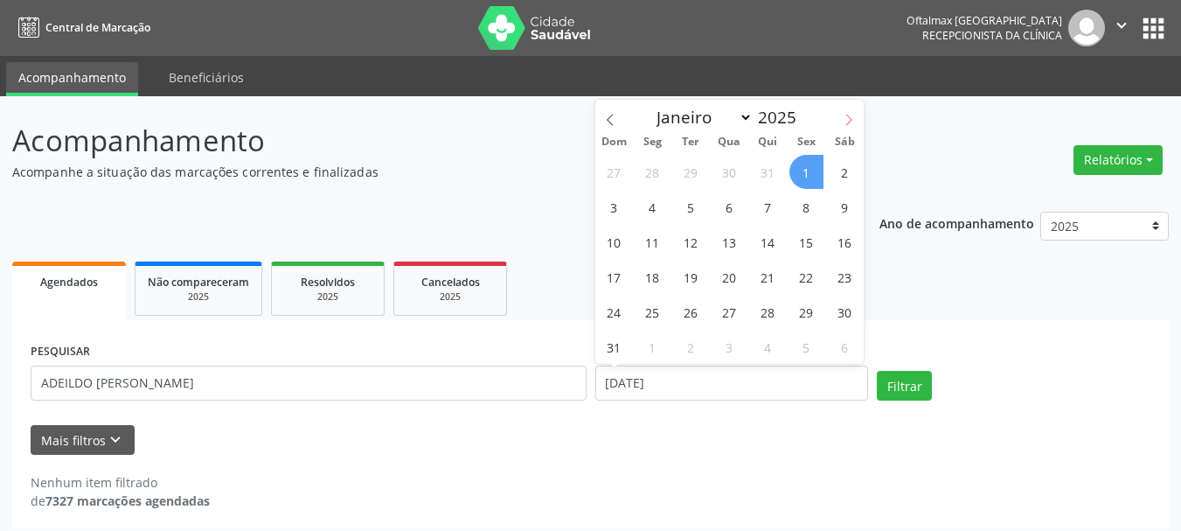
click at [845, 121] on icon at bounding box center [849, 120] width 12 height 12
click at [610, 119] on icon at bounding box center [610, 120] width 12 height 12
select select "7"
